Goal: Information Seeking & Learning: Learn about a topic

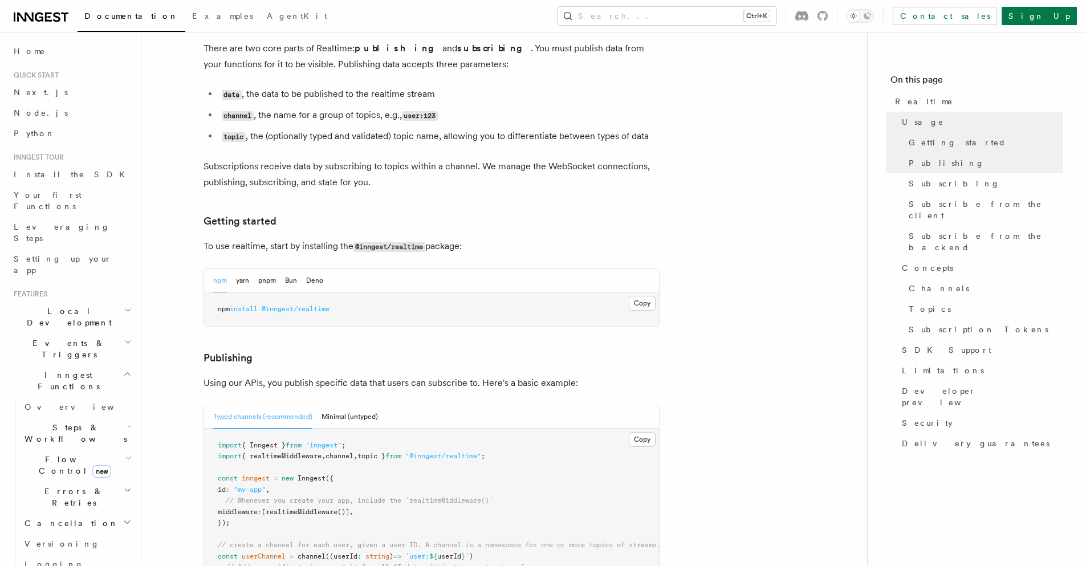
scroll to position [479, 0]
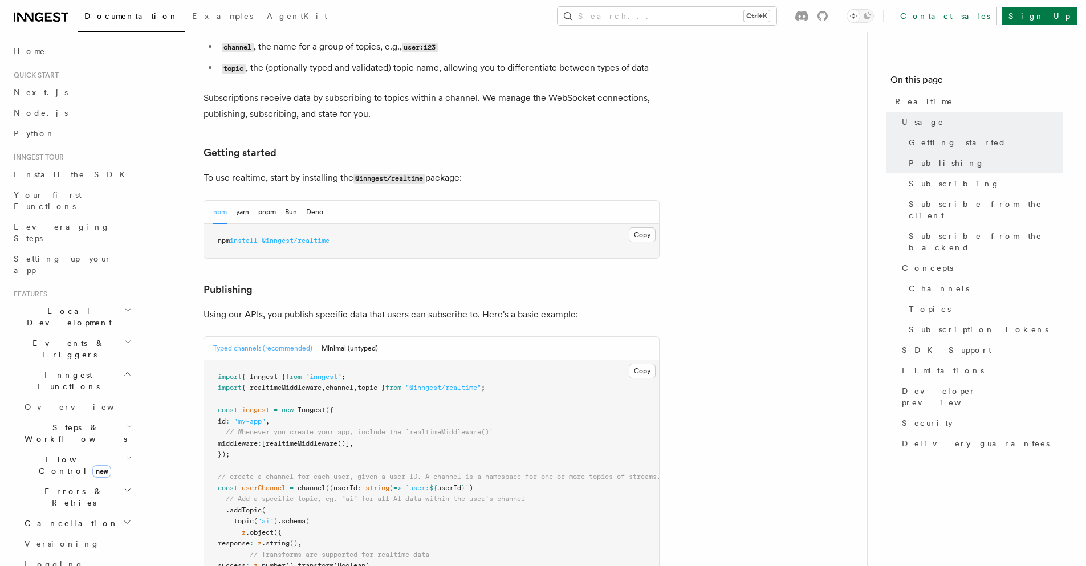
click at [300, 337] on button "Typed channels (recommended)" at bounding box center [262, 348] width 99 height 23
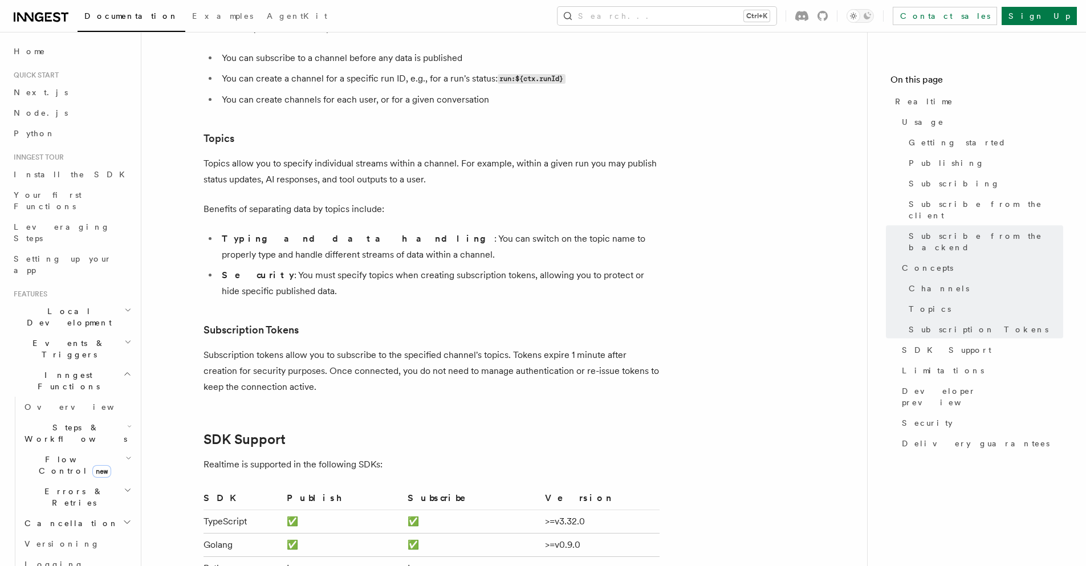
scroll to position [3078, 0]
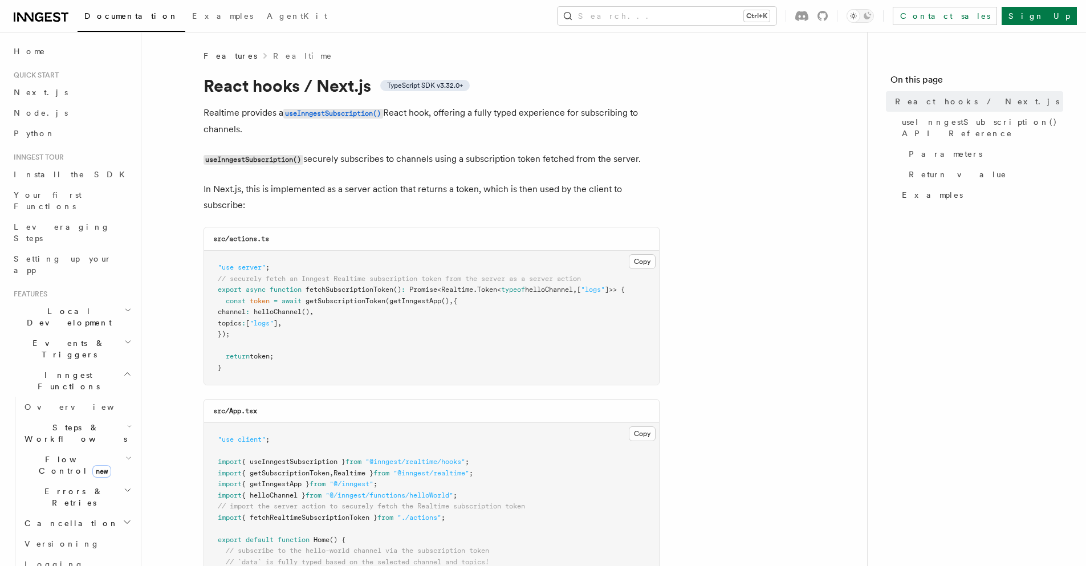
click at [74, 333] on h2 "Events & Triggers" at bounding box center [71, 349] width 125 height 32
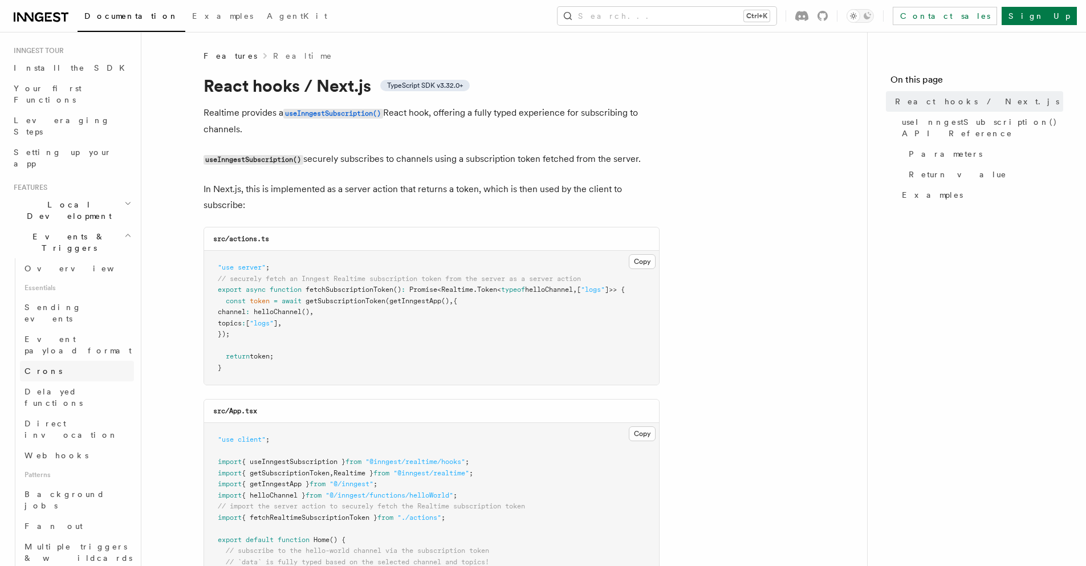
scroll to position [137, 0]
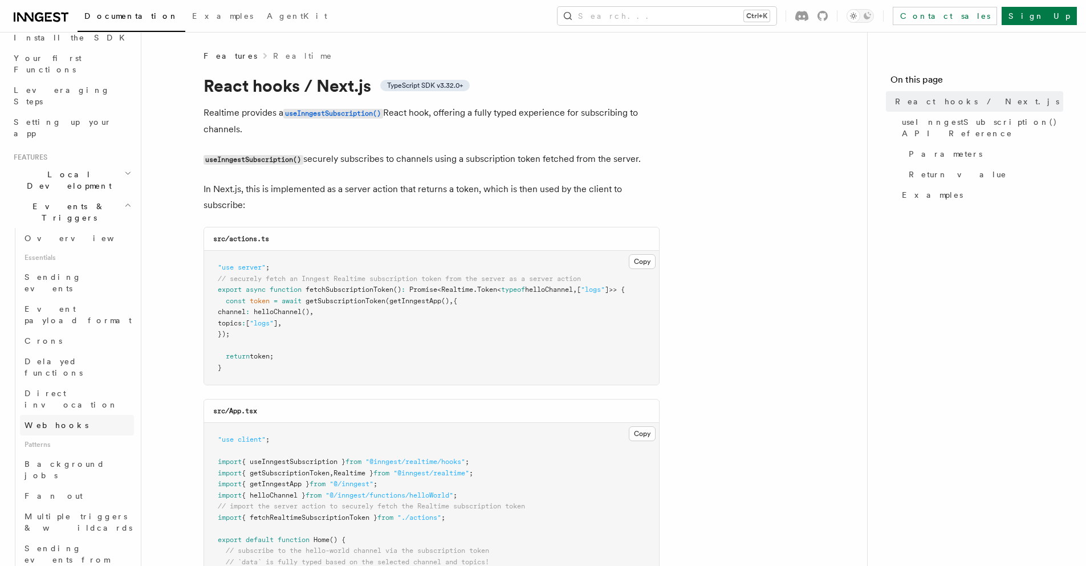
click at [50, 421] on span "Webhooks" at bounding box center [57, 425] width 64 height 9
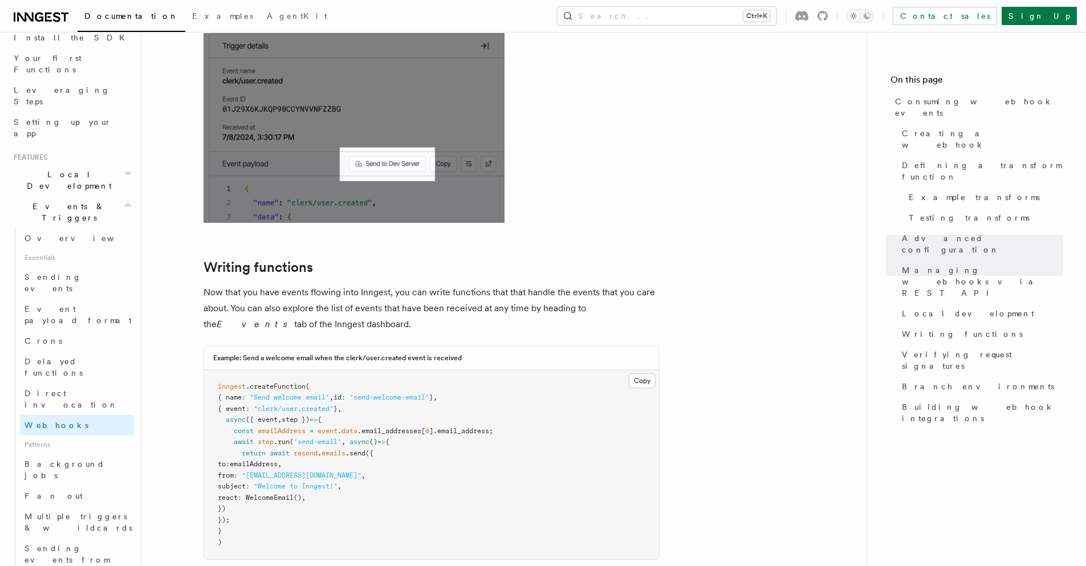
scroll to position [2873, 0]
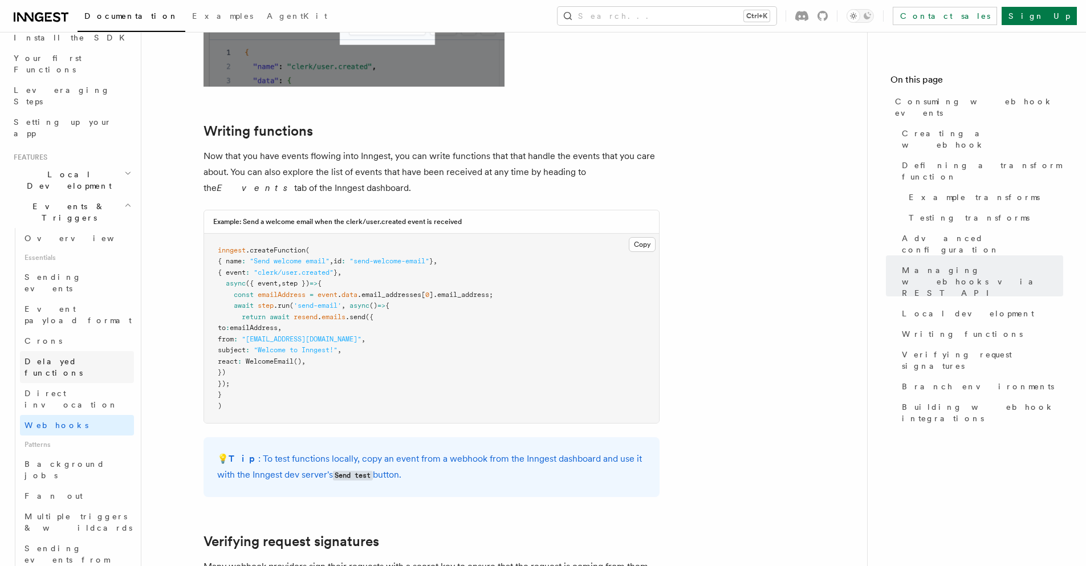
click at [64, 357] on span "Delayed functions" at bounding box center [54, 367] width 58 height 21
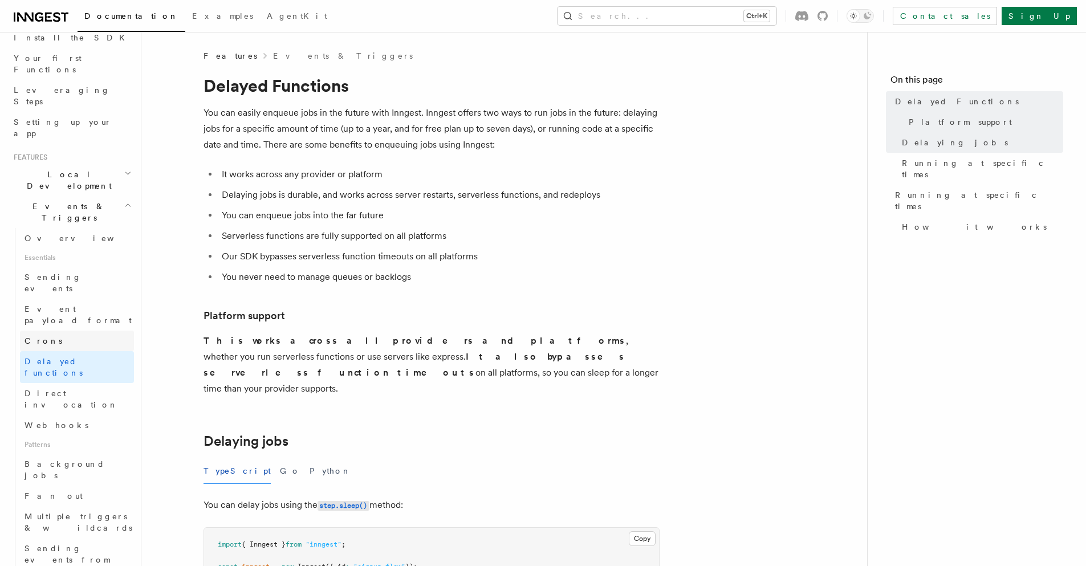
click at [62, 331] on link "Crons" at bounding box center [77, 341] width 114 height 21
